Goal: Information Seeking & Learning: Learn about a topic

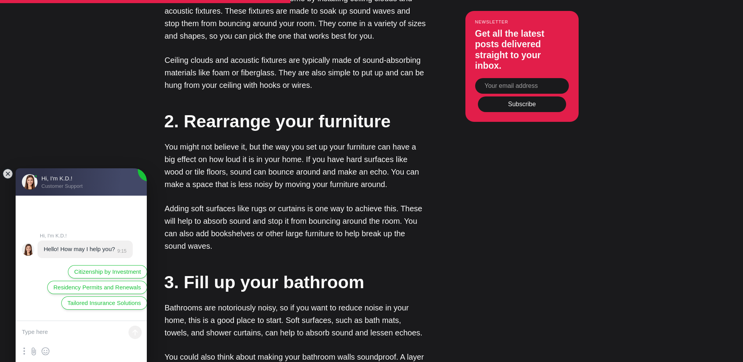
drag, startPoint x: 244, startPoint y: 136, endPoint x: 282, endPoint y: 173, distance: 53.6
click at [282, 173] on p "You might not believe it, but the way you set up your furniture can have a big …" at bounding box center [296, 166] width 262 height 50
click at [9, 176] on jdiv at bounding box center [7, 173] width 11 height 11
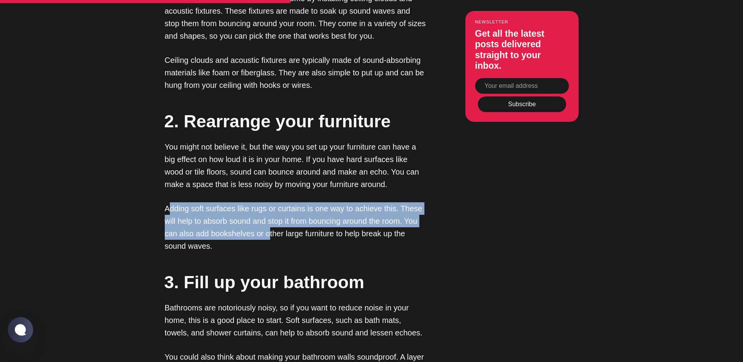
drag, startPoint x: 170, startPoint y: 195, endPoint x: 270, endPoint y: 225, distance: 104.0
click at [270, 225] on p "Adding soft surfaces like rugs or curtains is one way to achieve this. These wi…" at bounding box center [296, 227] width 262 height 50
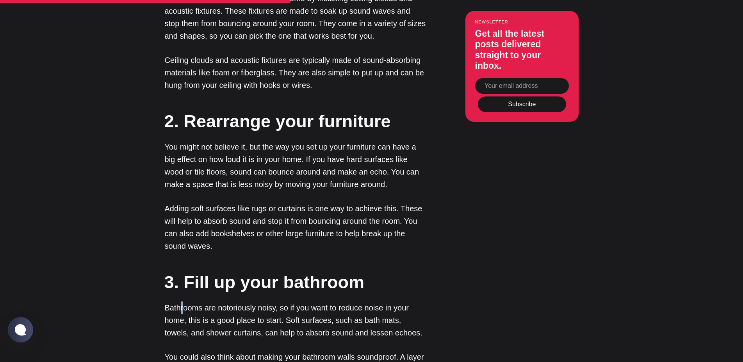
drag, startPoint x: 184, startPoint y: 294, endPoint x: 180, endPoint y: 301, distance: 7.9
click at [180, 302] on p "Bathrooms are notoriously noisy, so if you want to reduce noise in your home, t…" at bounding box center [296, 321] width 262 height 38
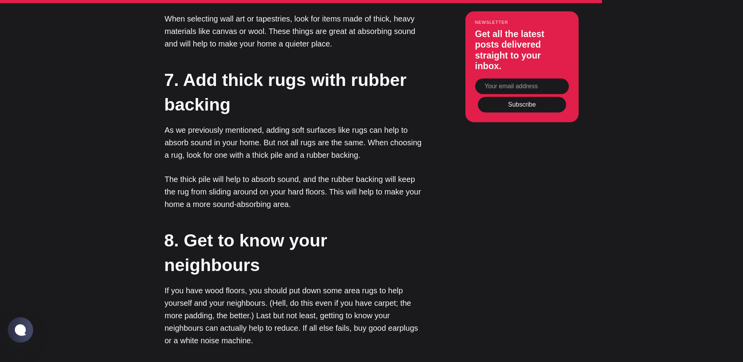
scroll to position [1992, 0]
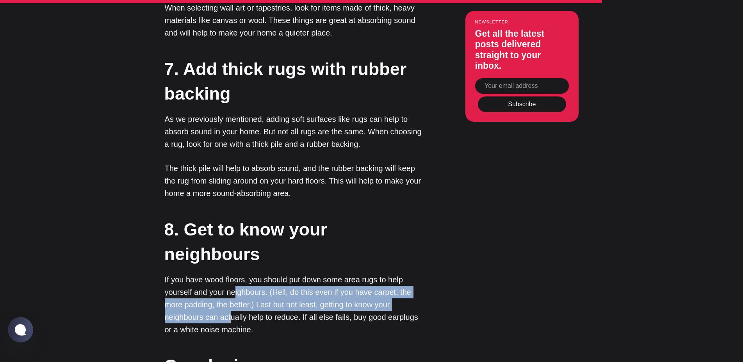
drag, startPoint x: 235, startPoint y: 281, endPoint x: 230, endPoint y: 307, distance: 26.7
click at [230, 307] on p "If you have wood floors, you should put down some area rugs to help yourself an…" at bounding box center [296, 304] width 262 height 63
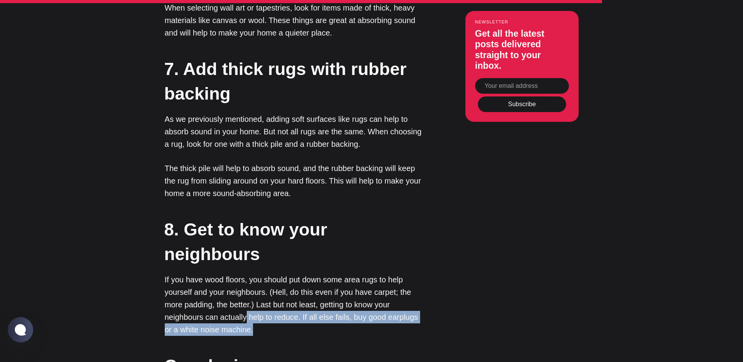
drag, startPoint x: 245, startPoint y: 308, endPoint x: 243, endPoint y: 313, distance: 5.1
click at [243, 313] on p "If you have wood floors, you should put down some area rugs to help yourself an…" at bounding box center [296, 304] width 262 height 63
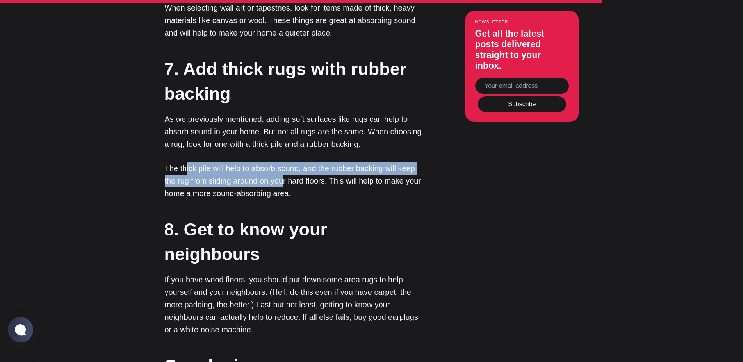
drag, startPoint x: 187, startPoint y: 155, endPoint x: 285, endPoint y: 163, distance: 98.4
click at [285, 163] on p "The thick pile will help to absorb sound, and the rubber backing will keep the …" at bounding box center [296, 181] width 262 height 38
